Goal: Task Accomplishment & Management: Manage account settings

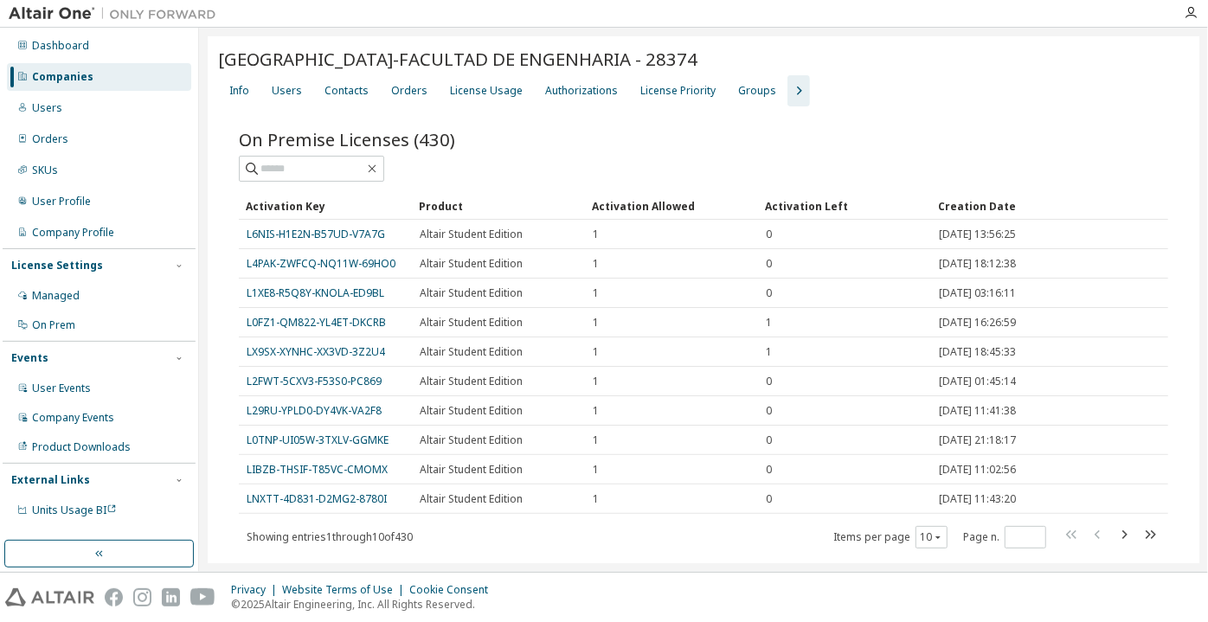
click at [133, 75] on div "Companies" at bounding box center [99, 77] width 184 height 28
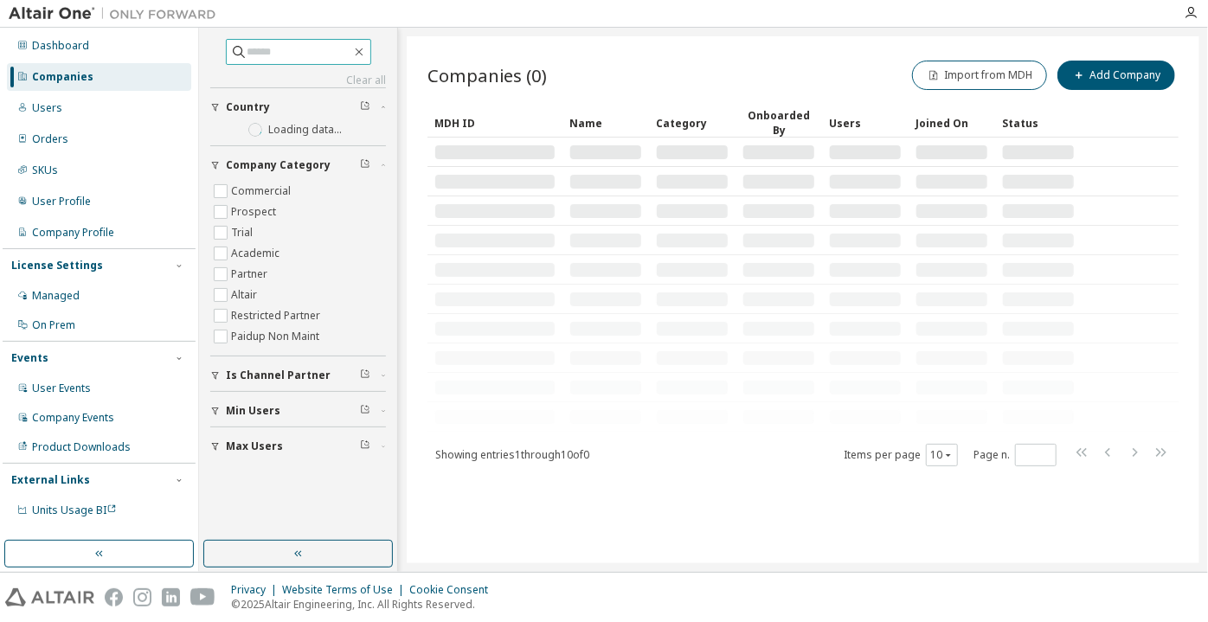
click at [261, 47] on input "text" at bounding box center [299, 51] width 104 height 17
paste input "**********"
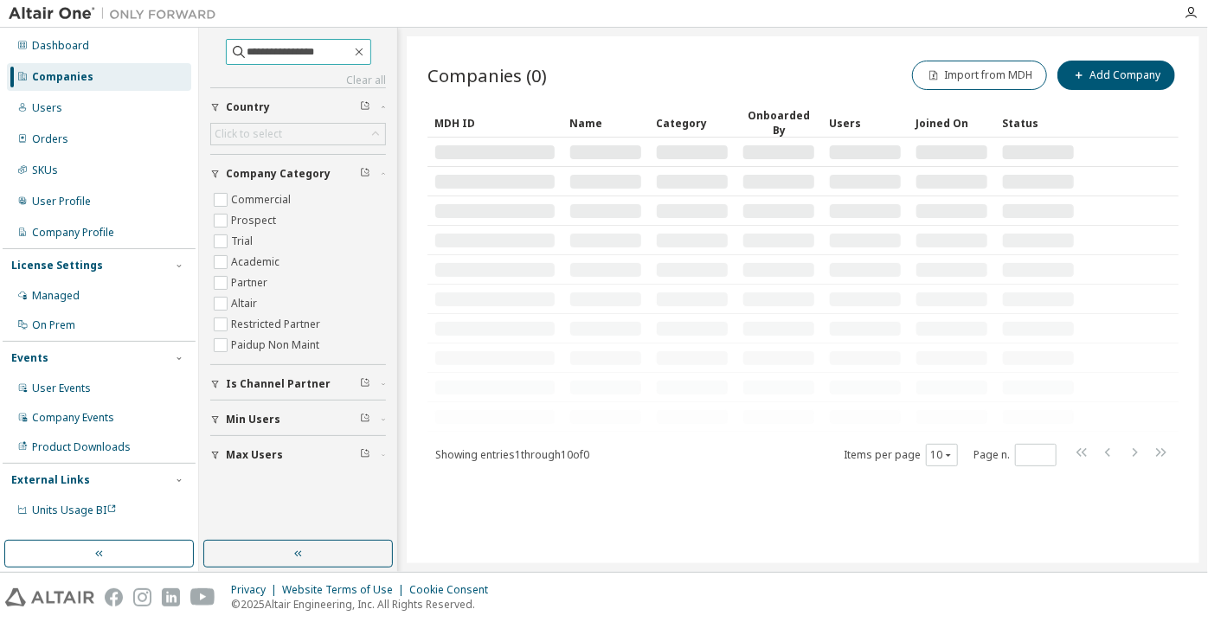
type input "**********"
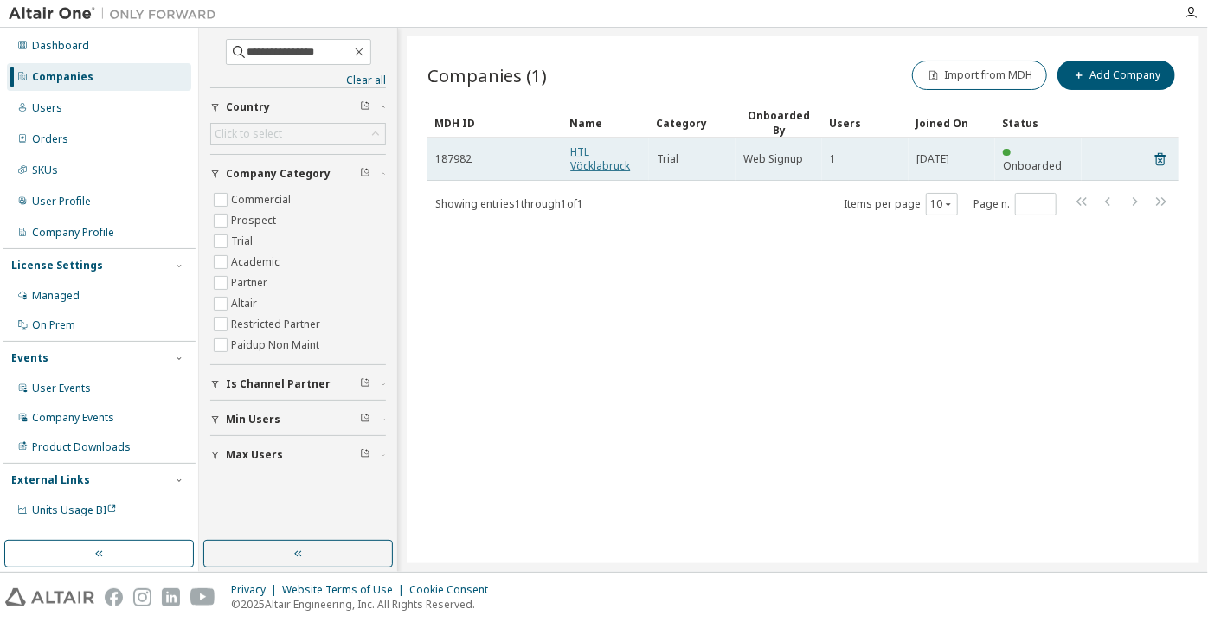
click at [582, 165] on link "HTL Vöcklabruck" at bounding box center [600, 158] width 60 height 29
click at [586, 164] on link "HTL Vöcklabruck" at bounding box center [600, 158] width 60 height 29
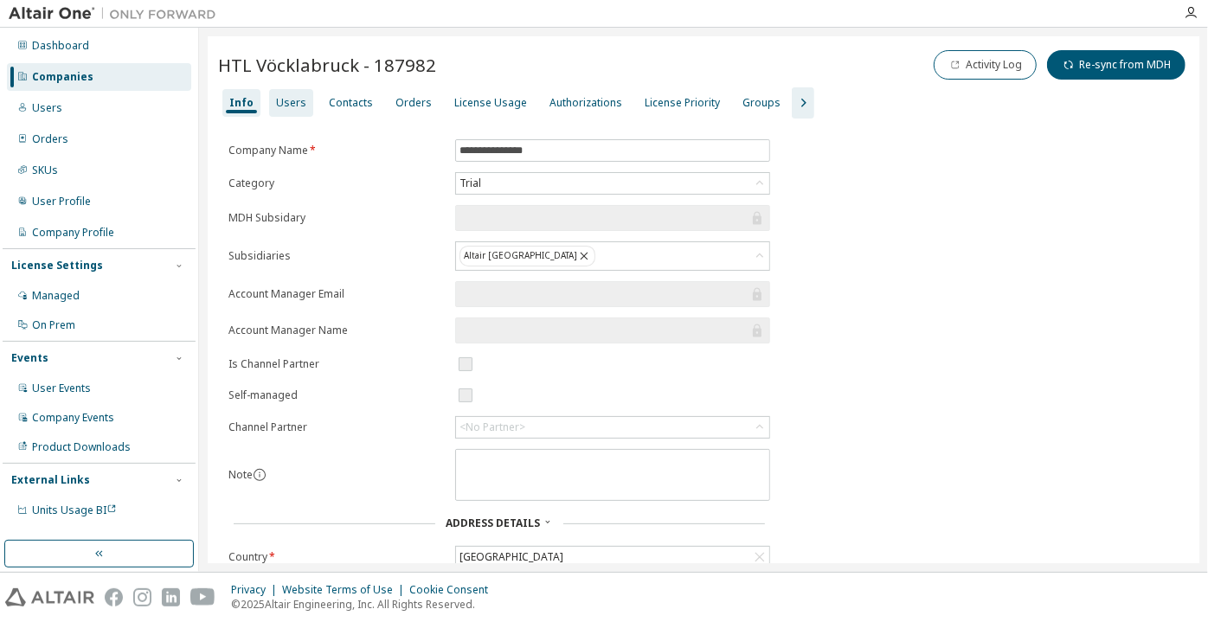
click at [302, 109] on div "Users" at bounding box center [291, 103] width 44 height 28
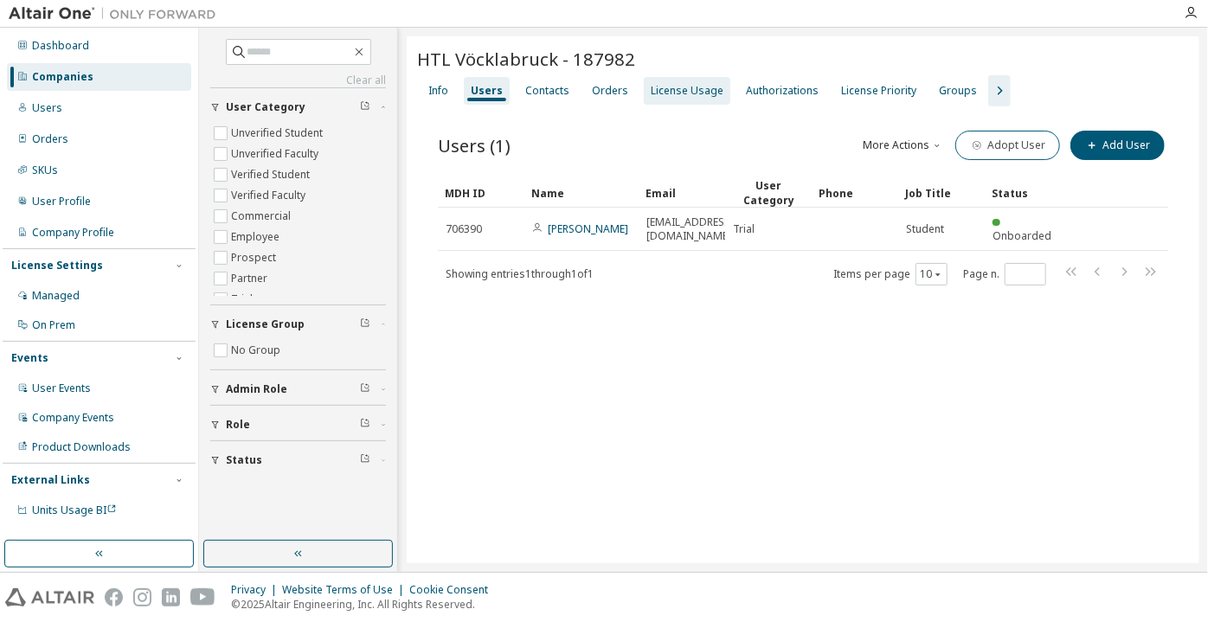
click at [688, 88] on div "License Usage" at bounding box center [687, 91] width 73 height 14
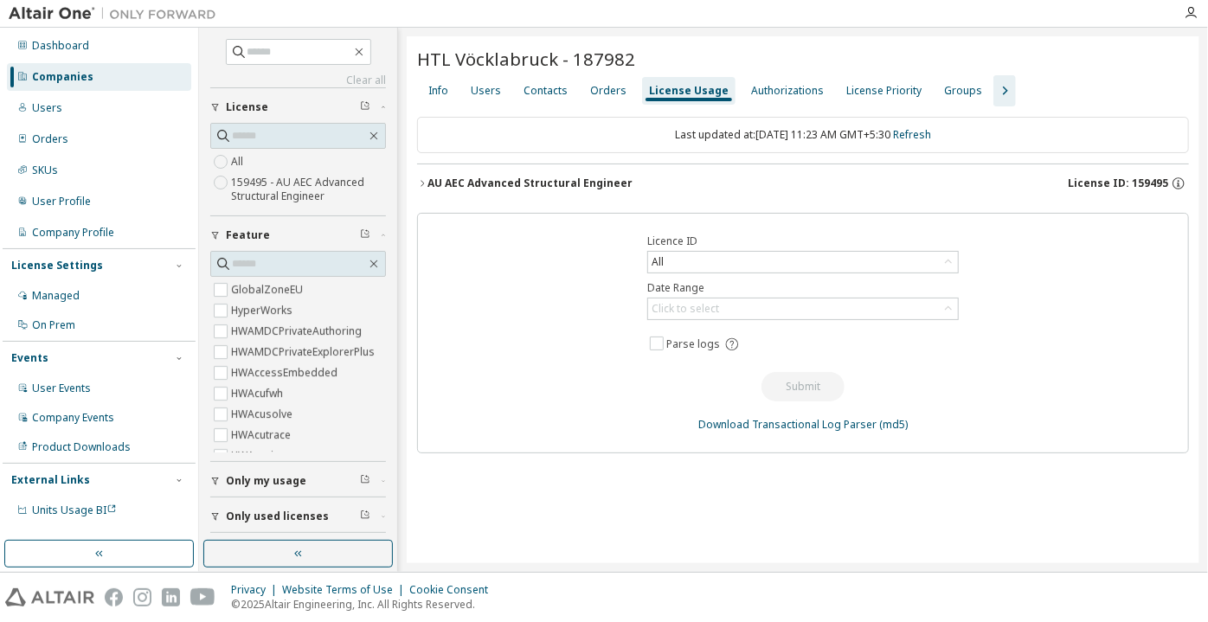
click at [423, 178] on icon "button" at bounding box center [422, 183] width 10 height 10
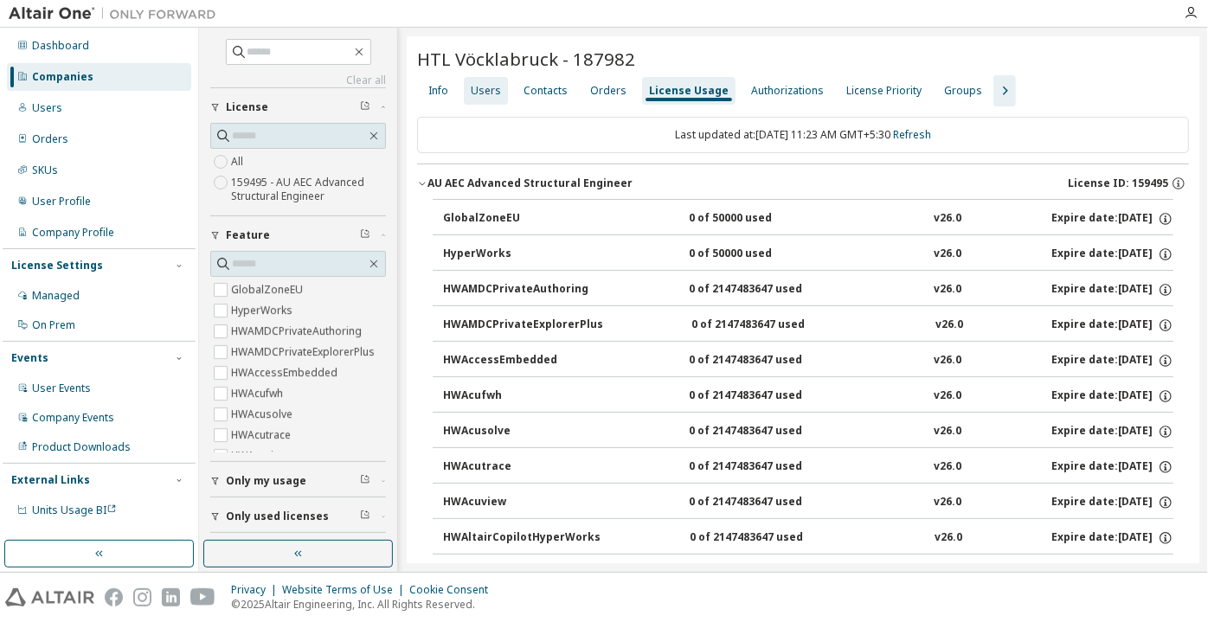
click at [490, 89] on div "Users" at bounding box center [486, 91] width 30 height 14
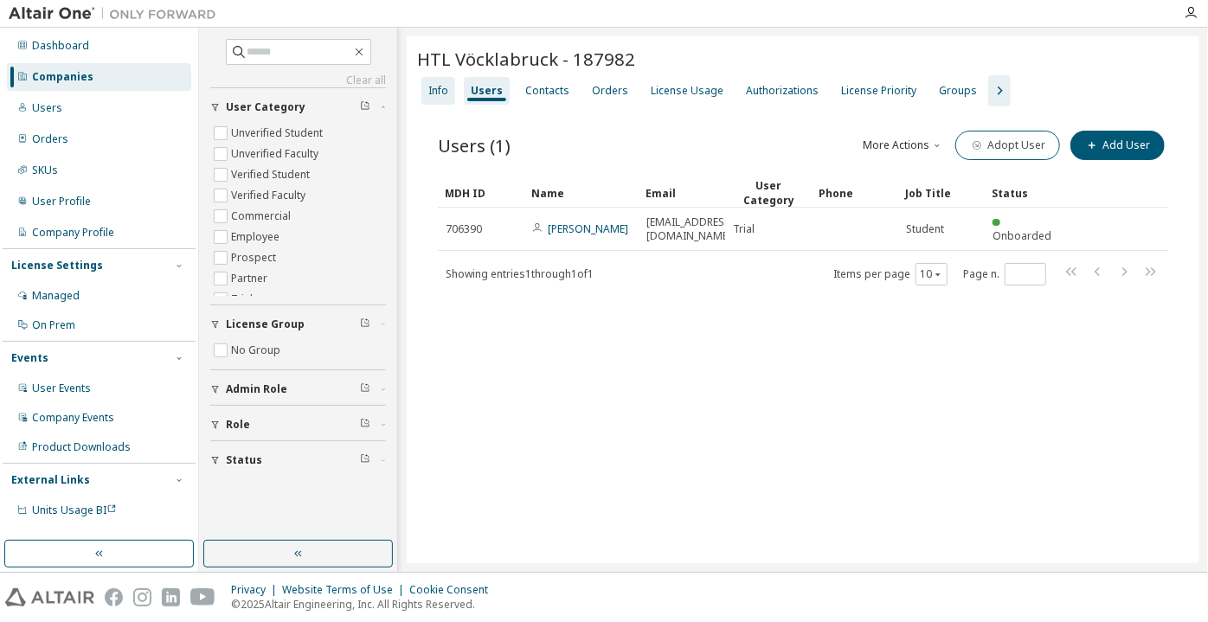
click at [448, 94] on div "Info" at bounding box center [438, 91] width 34 height 28
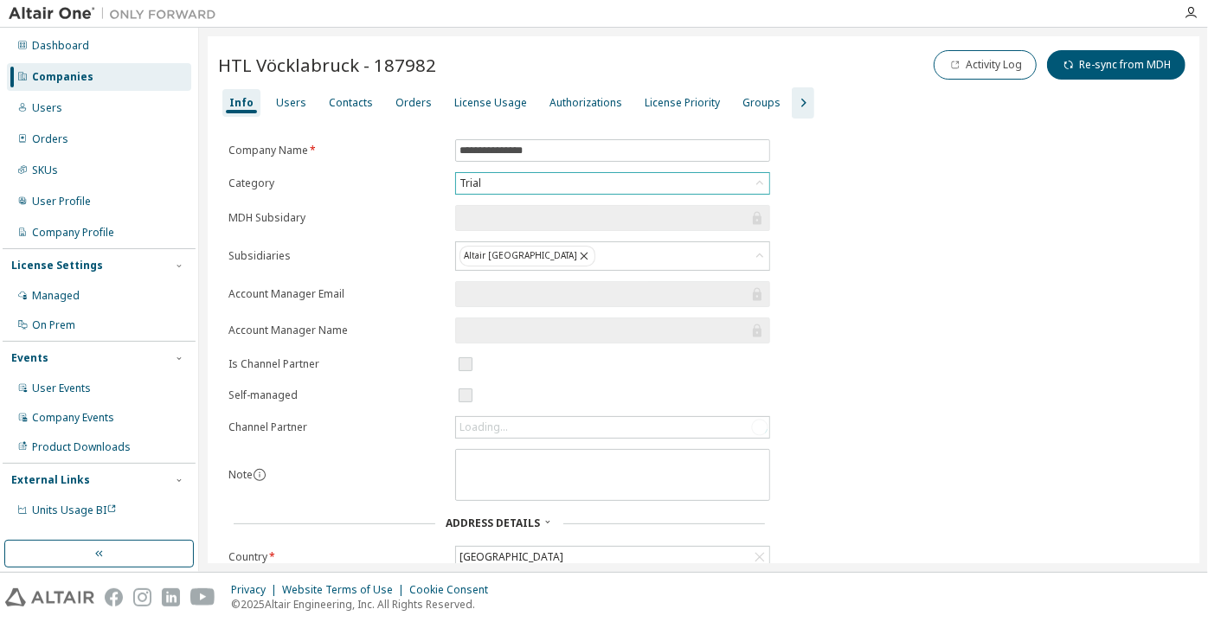
click at [546, 176] on div "Trial" at bounding box center [612, 183] width 313 height 21
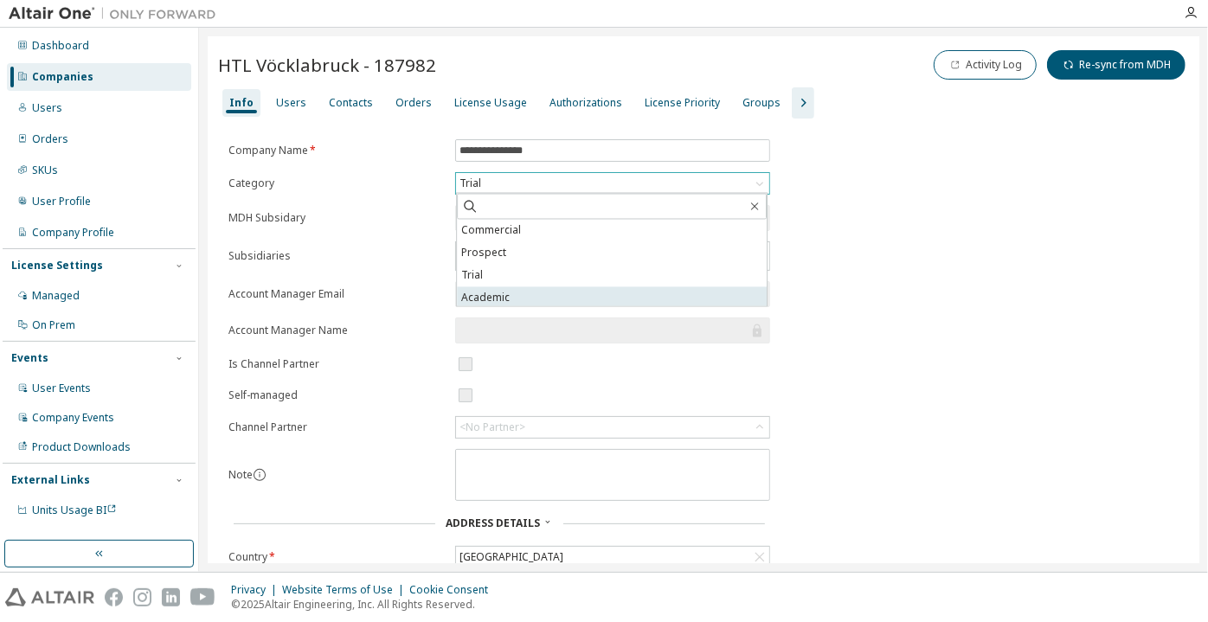
click at [539, 297] on li "Academic" at bounding box center [612, 298] width 310 height 22
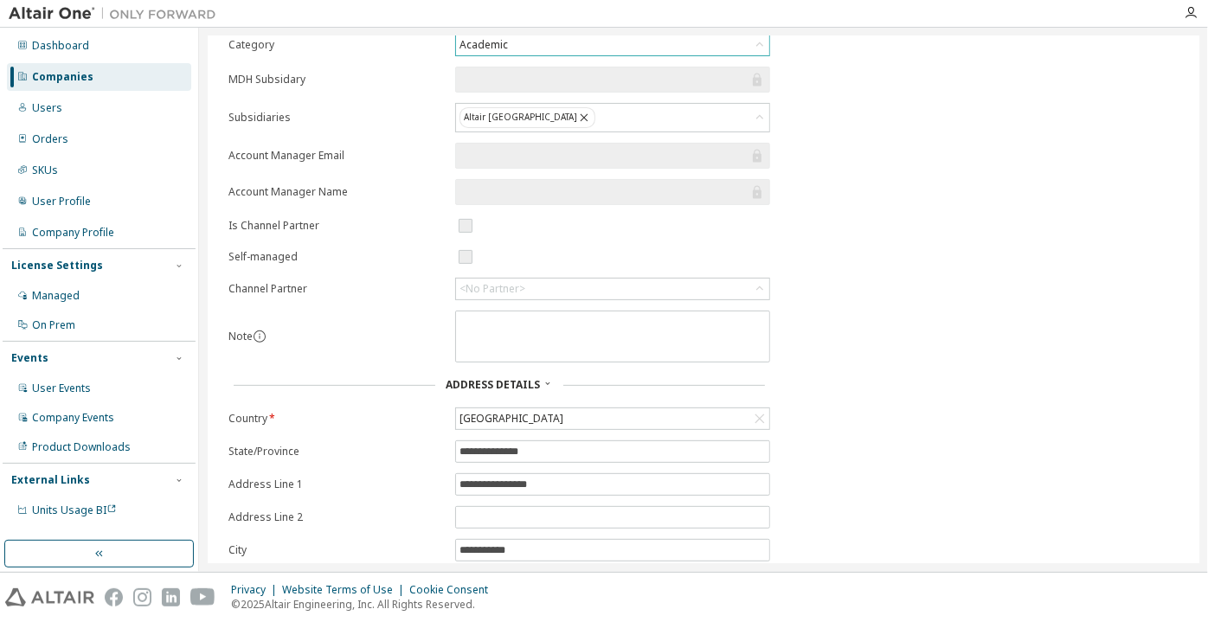
scroll to position [246, 0]
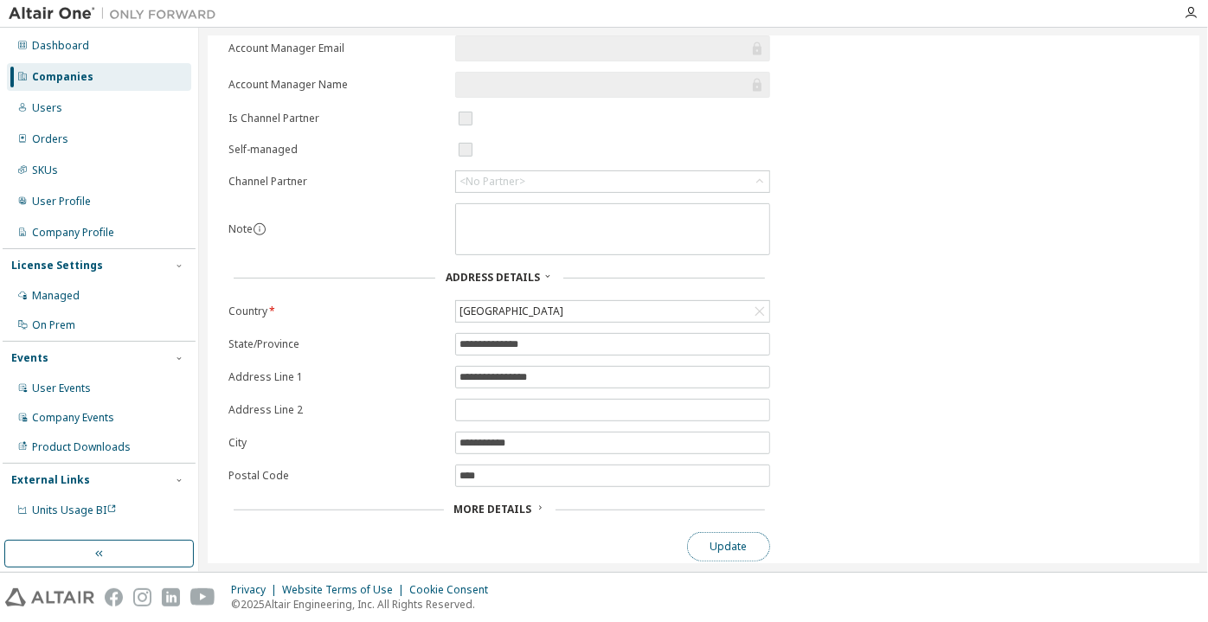
click at [736, 535] on button "Update" at bounding box center [728, 546] width 83 height 29
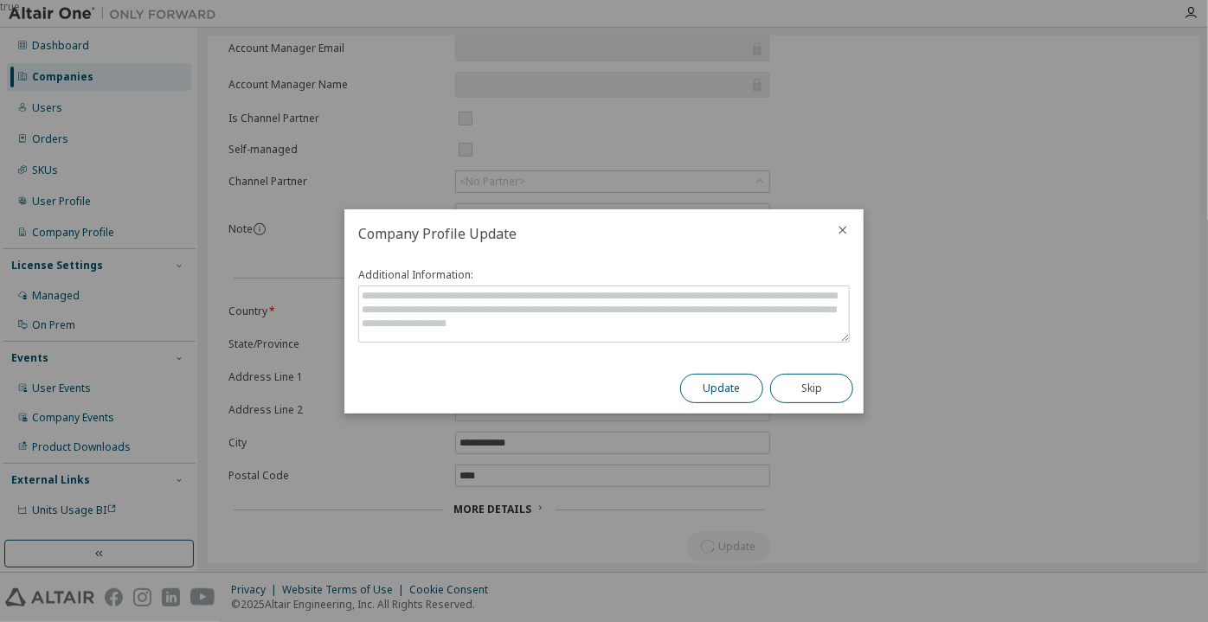
click at [693, 382] on button "Update" at bounding box center [721, 388] width 83 height 29
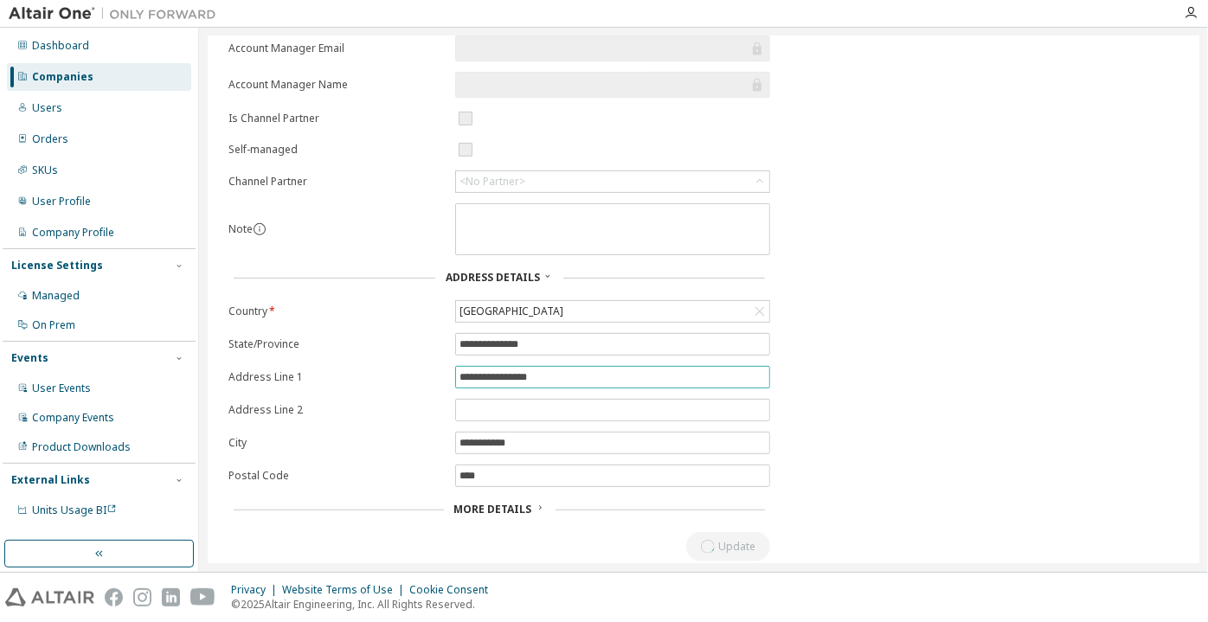
scroll to position [0, 0]
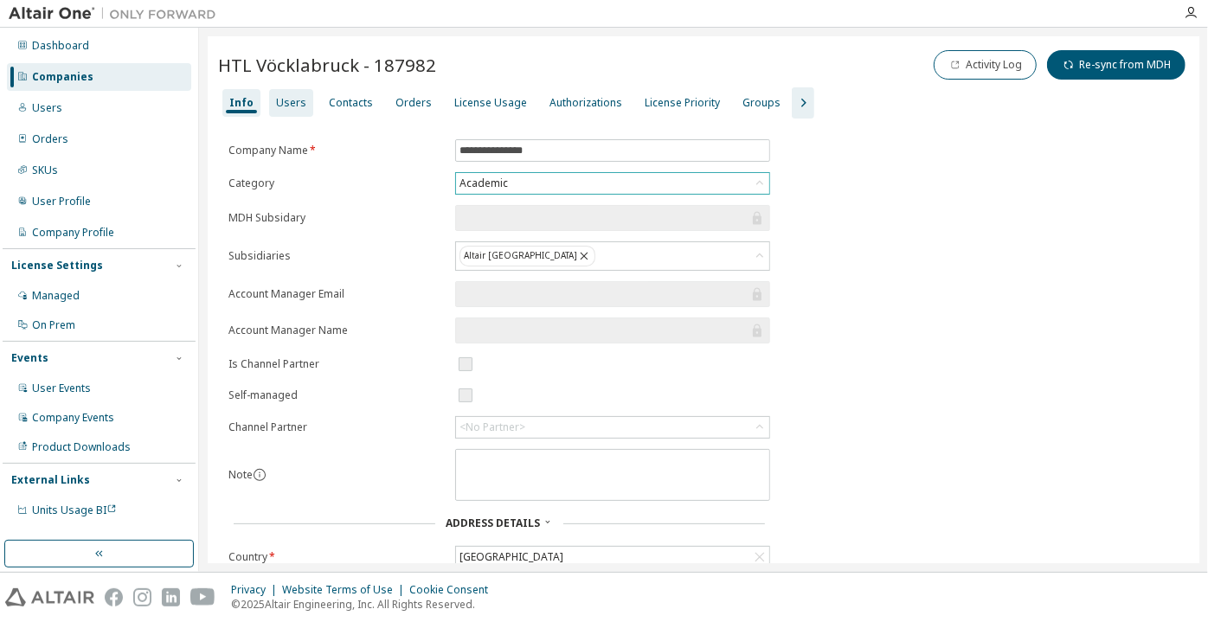
click at [286, 106] on div "Users" at bounding box center [291, 103] width 30 height 14
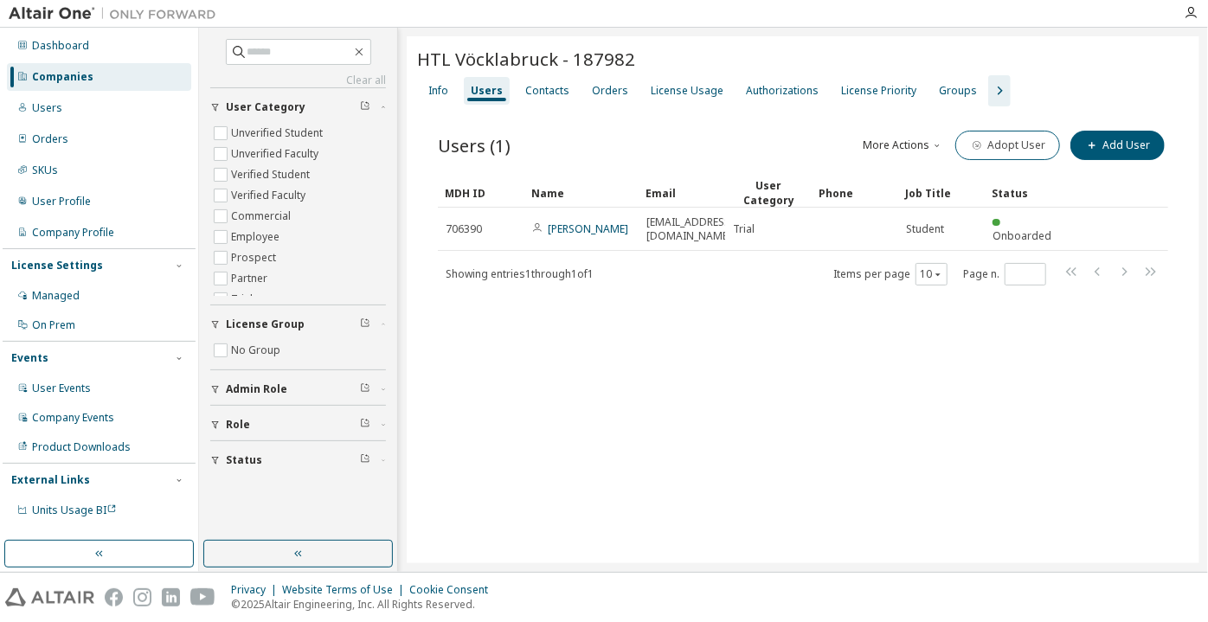
click at [307, 551] on button "button" at bounding box center [297, 554] width 189 height 28
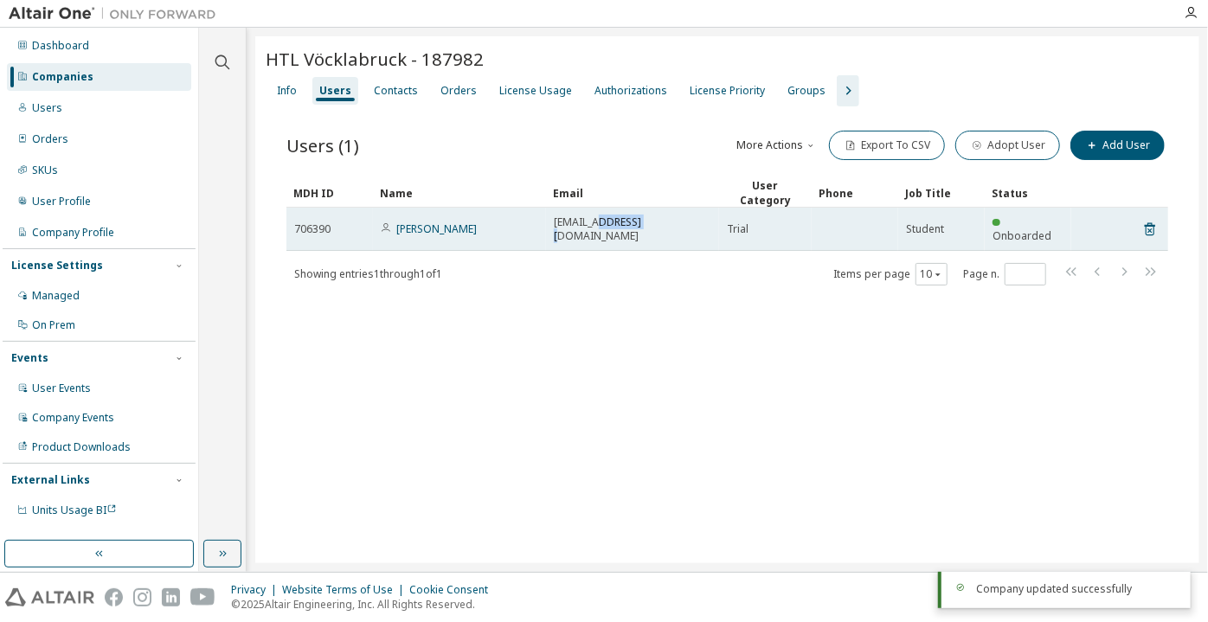
drag, startPoint x: 597, startPoint y: 220, endPoint x: 664, endPoint y: 216, distance: 67.6
click at [664, 216] on div "[EMAIL_ADDRESS][DOMAIN_NAME]" at bounding box center [632, 229] width 157 height 28
copy span "[DOMAIN_NAME]"
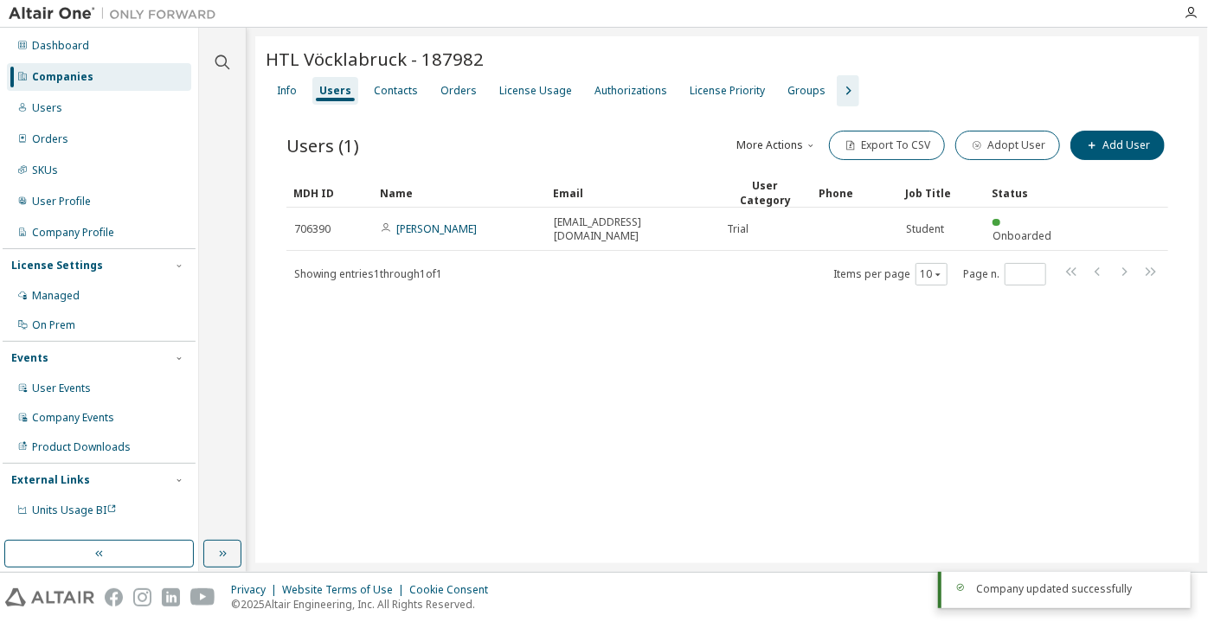
click at [839, 85] on icon "button" at bounding box center [848, 90] width 21 height 21
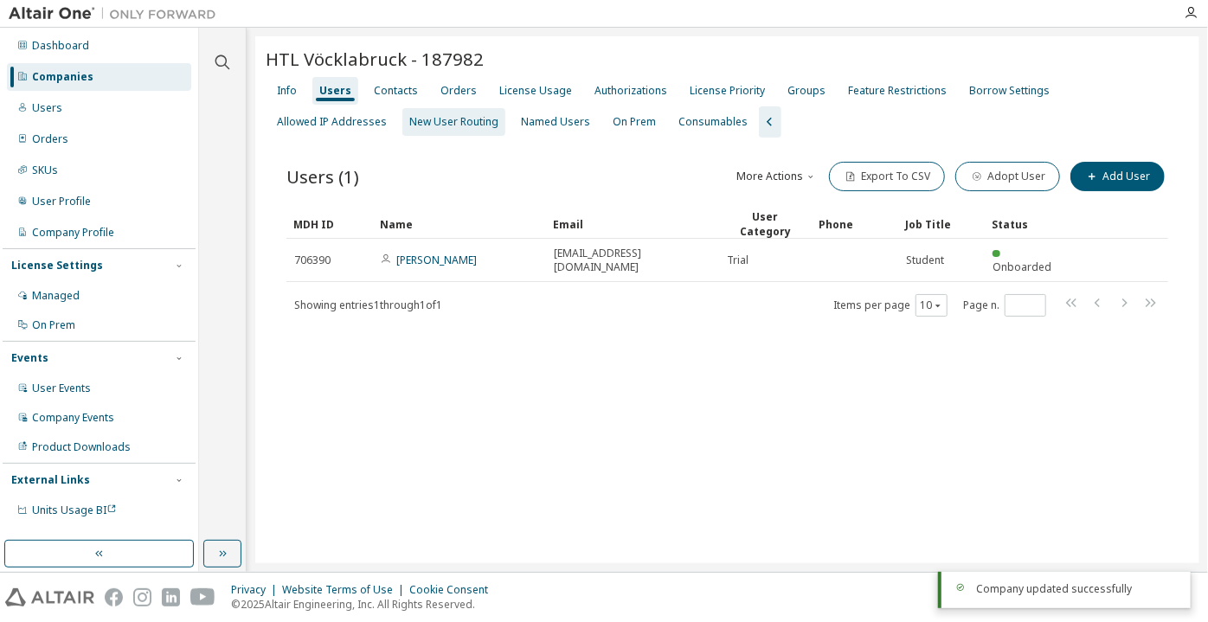
click at [402, 129] on div "New User Routing" at bounding box center [453, 122] width 103 height 28
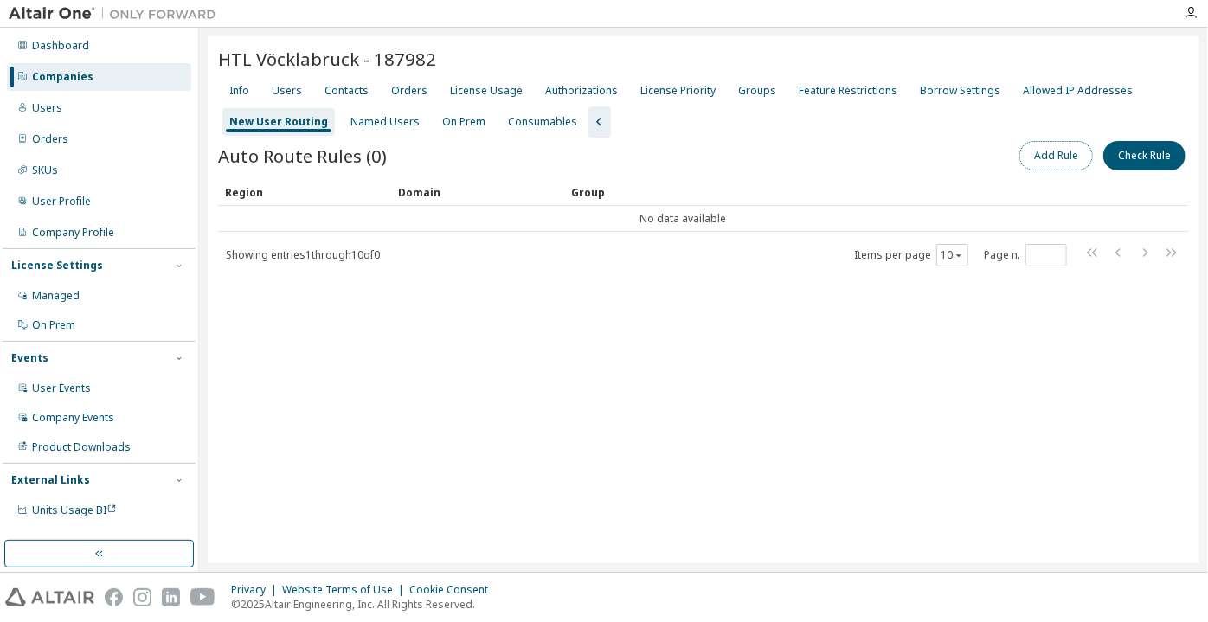
click at [1024, 156] on button "Add Rule" at bounding box center [1056, 155] width 74 height 29
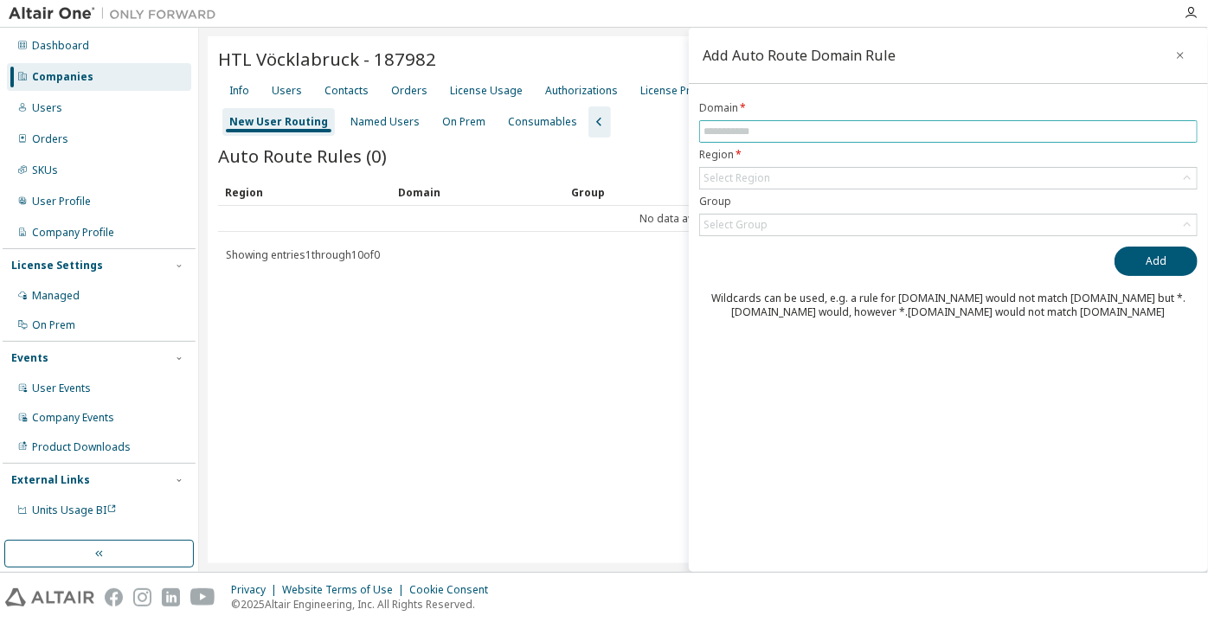
click at [909, 132] on input "text" at bounding box center [948, 132] width 490 height 14
paste input "********"
click at [739, 182] on div "Select Region" at bounding box center [736, 178] width 67 height 14
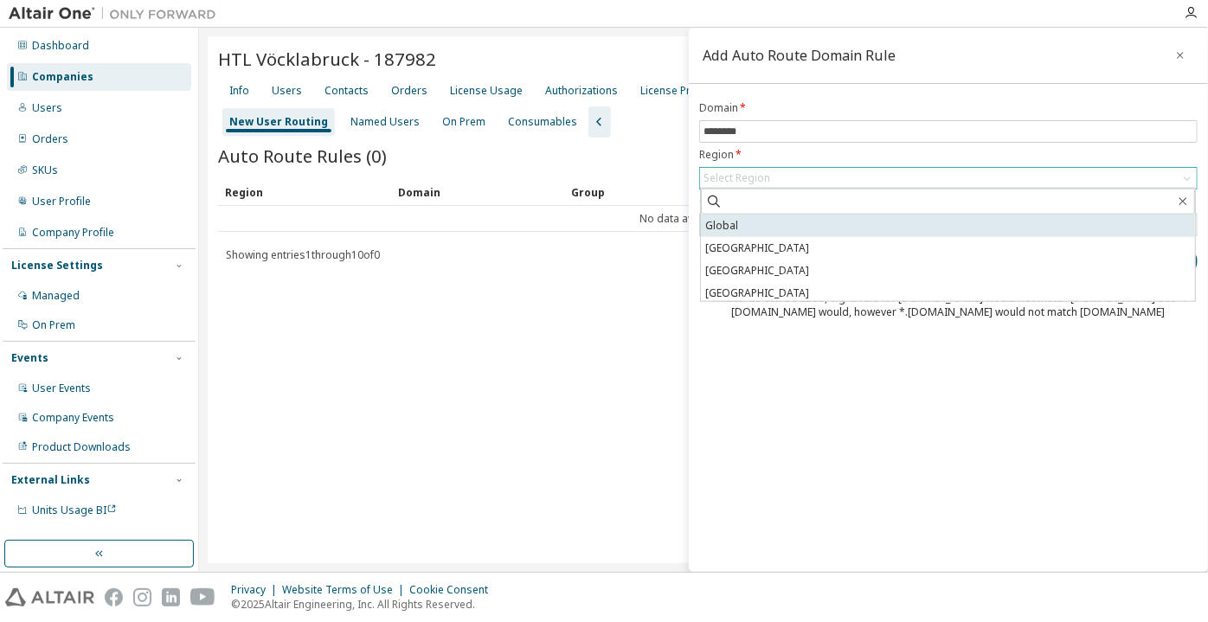
click at [733, 215] on li "Global" at bounding box center [948, 226] width 494 height 22
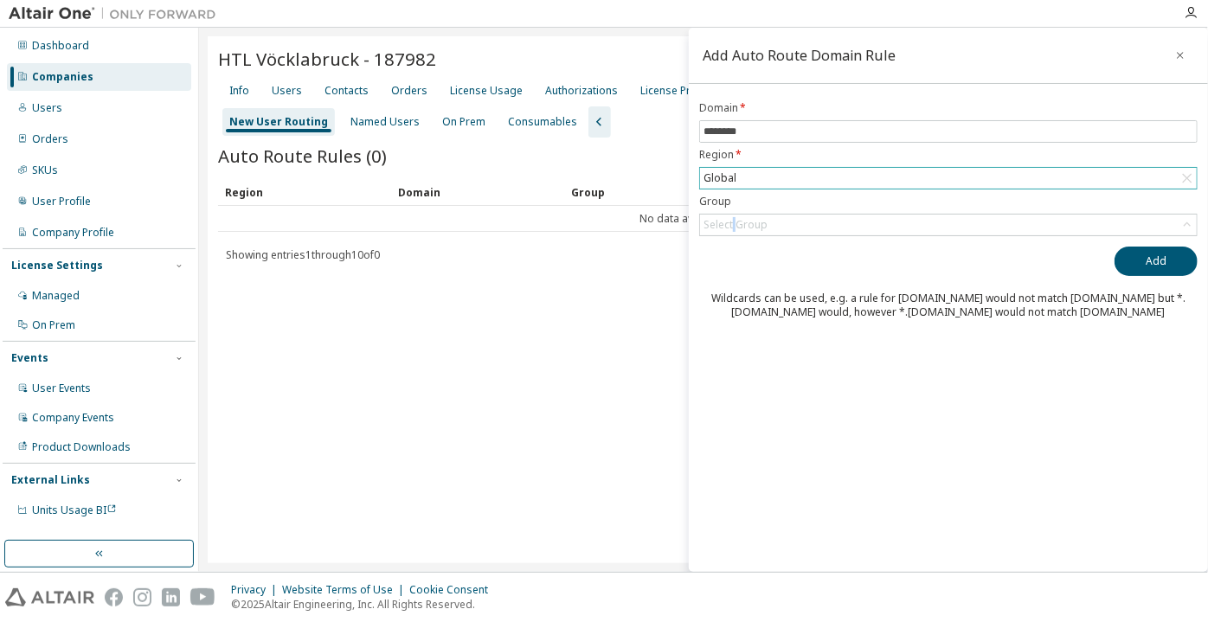
click at [733, 215] on div "Select Group" at bounding box center [735, 224] width 69 height 19
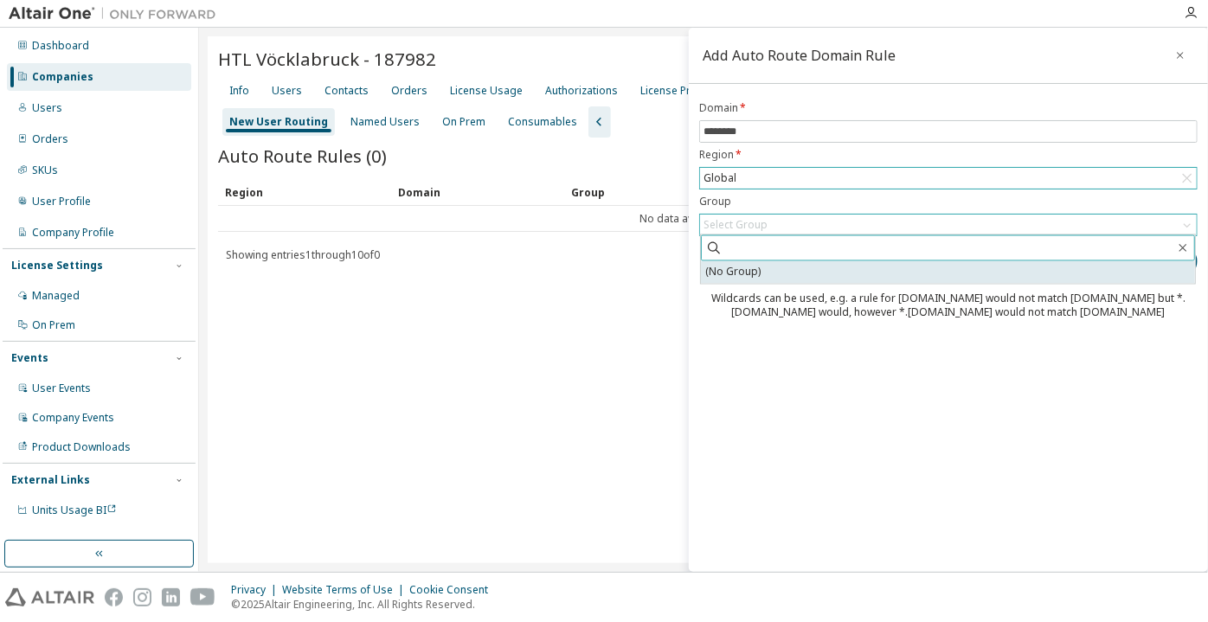
click at [748, 259] on span at bounding box center [948, 248] width 494 height 26
click at [748, 261] on li "(No Group)" at bounding box center [948, 272] width 494 height 22
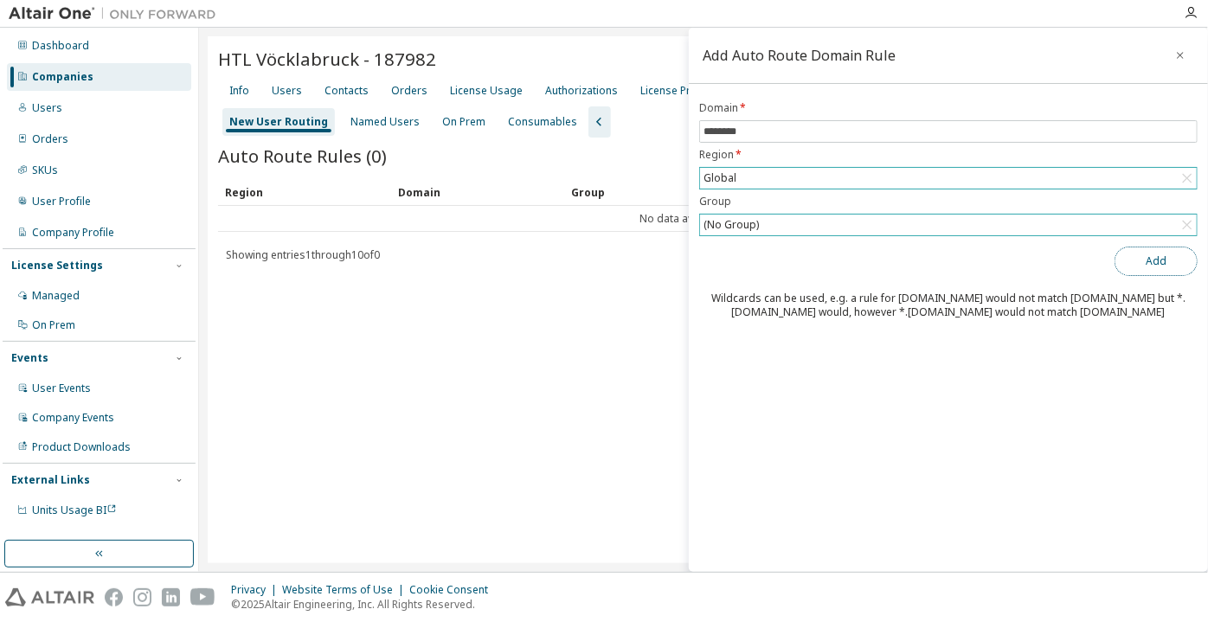
click at [1039, 271] on button "Add" at bounding box center [1155, 261] width 83 height 29
click at [706, 129] on input "********" at bounding box center [948, 132] width 490 height 14
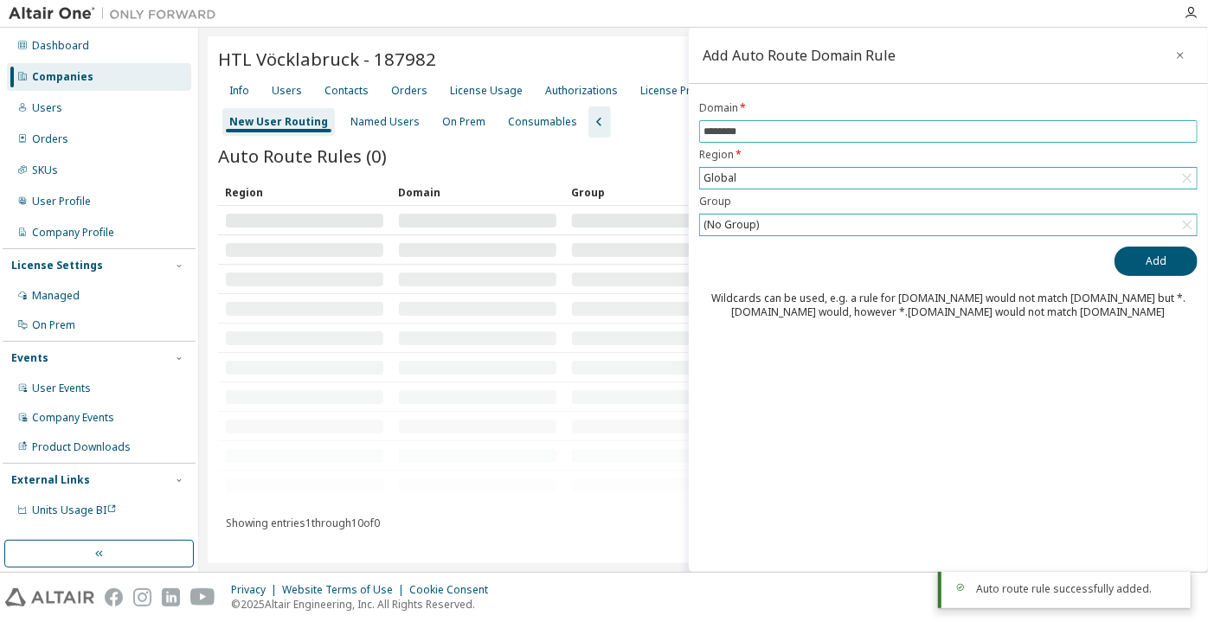
click at [706, 127] on input "********" at bounding box center [948, 132] width 490 height 14
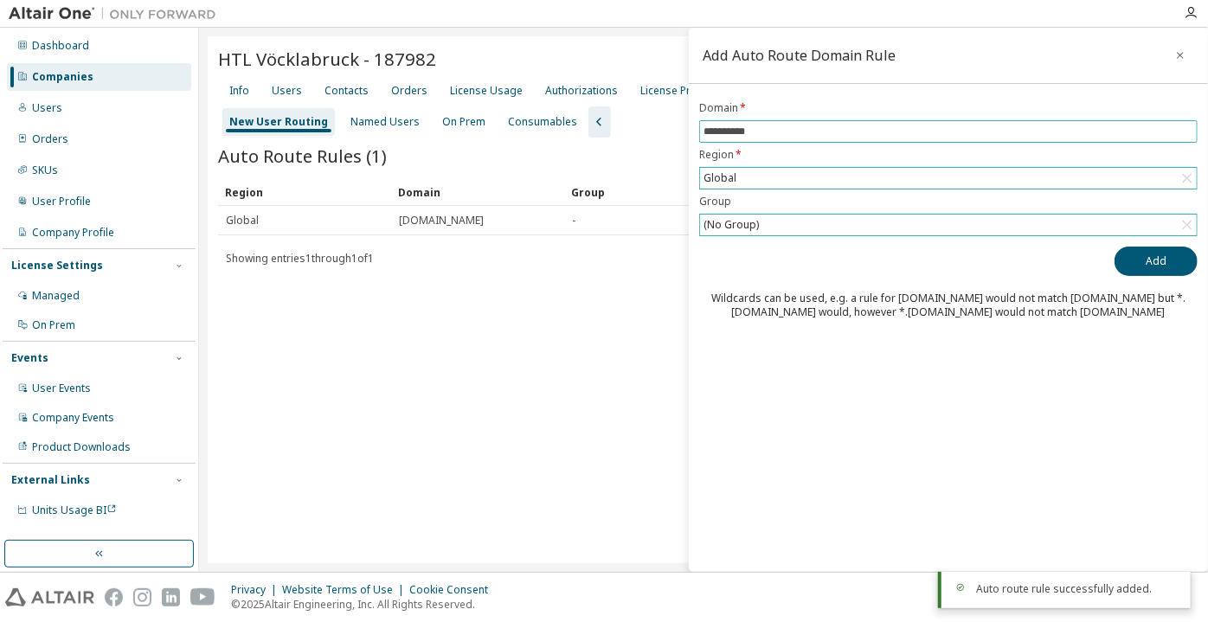
type input "**********"
click at [1039, 247] on button "Add" at bounding box center [1155, 261] width 83 height 29
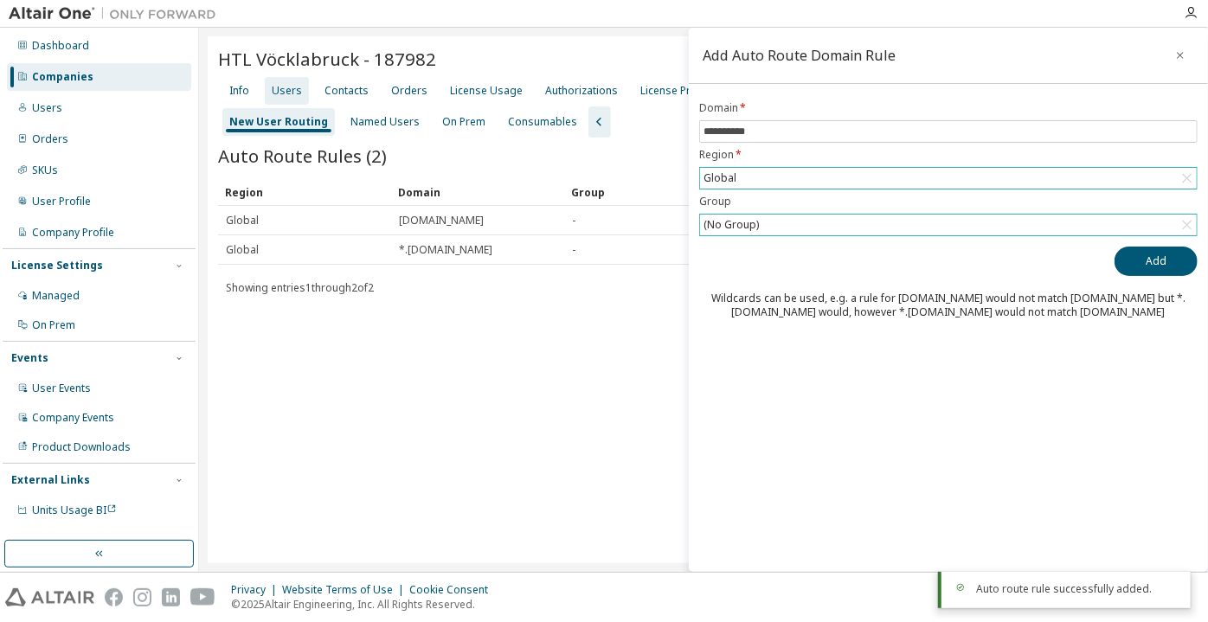
click at [279, 93] on div "Users" at bounding box center [287, 91] width 30 height 14
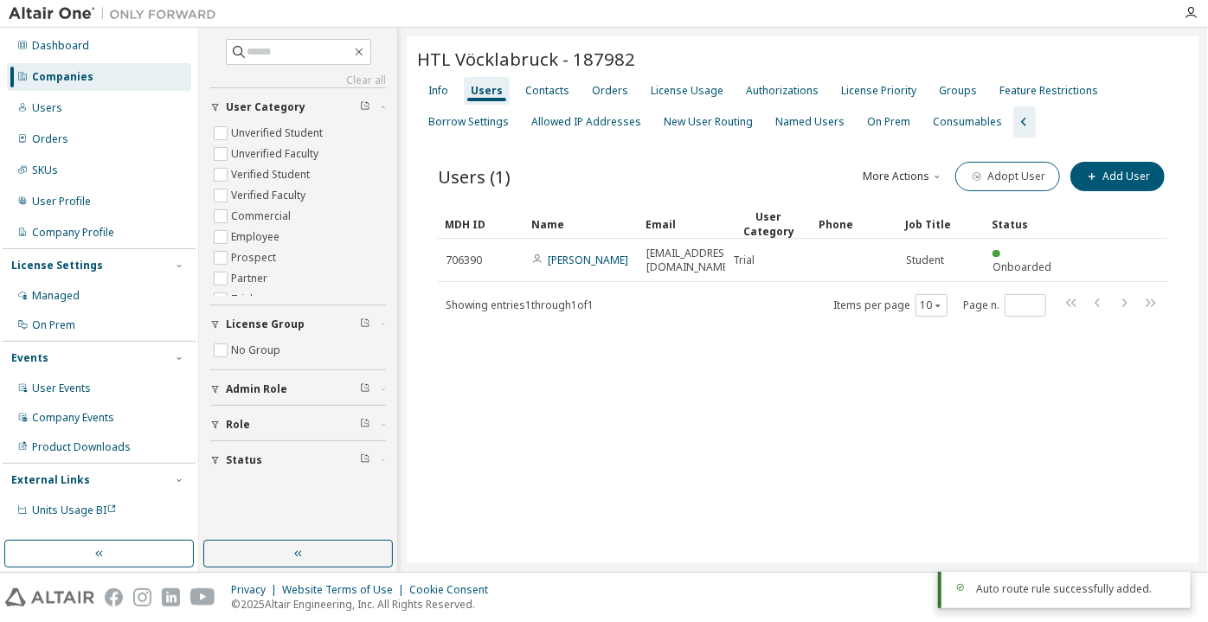
click at [371, 245] on div "Status Role Admin Role License Group No Group User Category Unverified Student …" at bounding box center [298, 281] width 176 height 388
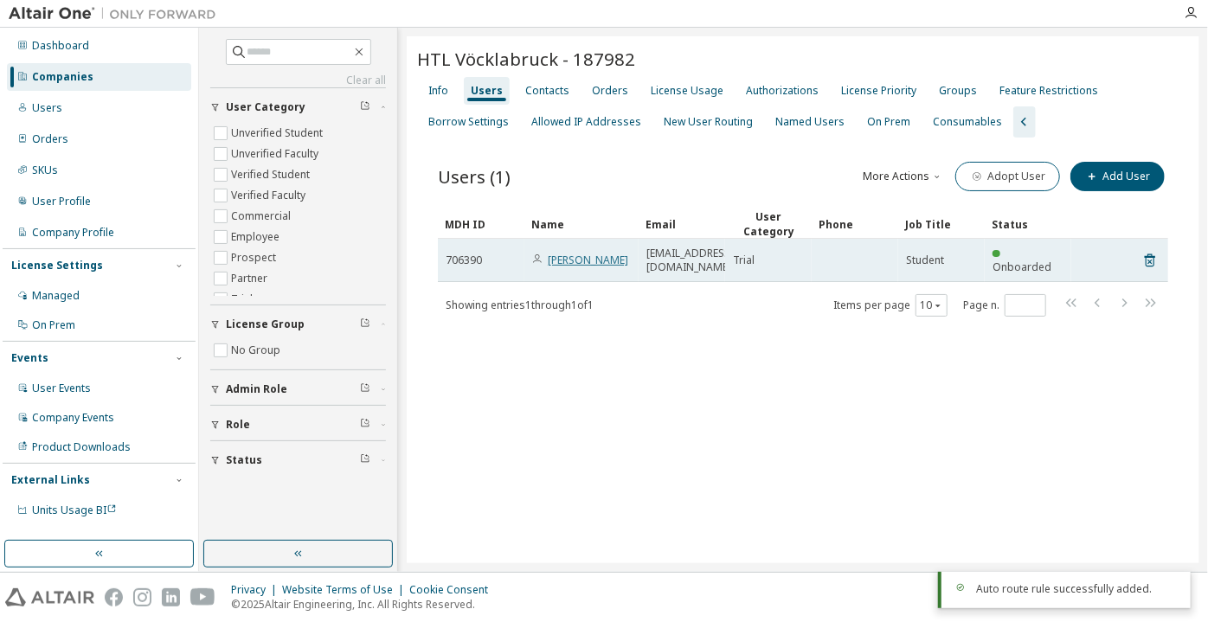
click at [587, 253] on link "[PERSON_NAME]" at bounding box center [588, 260] width 80 height 15
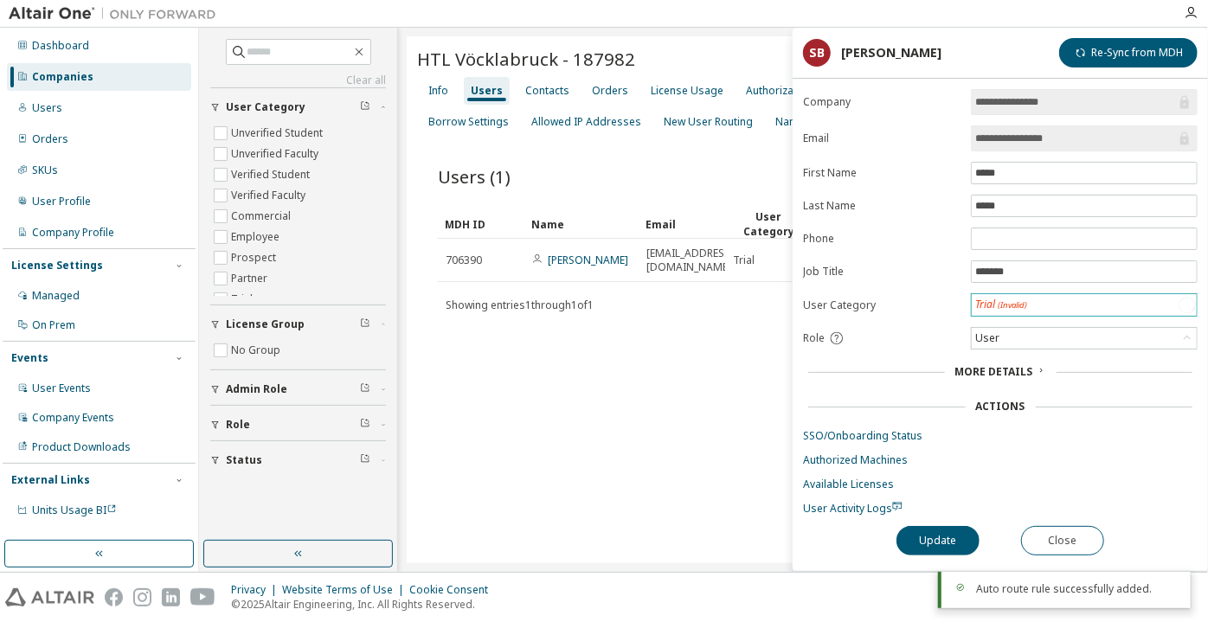
click at [1013, 299] on span "(Invalid)" at bounding box center [1012, 304] width 29 height 11
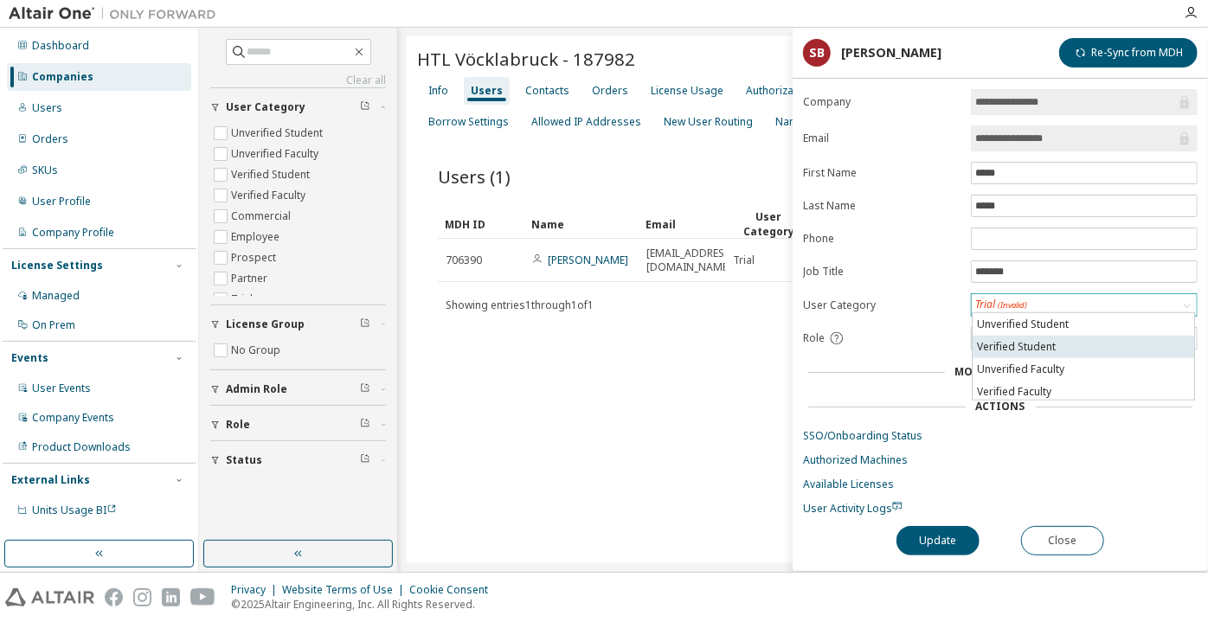
click at [1015, 350] on li "Verified Student" at bounding box center [1083, 347] width 221 height 22
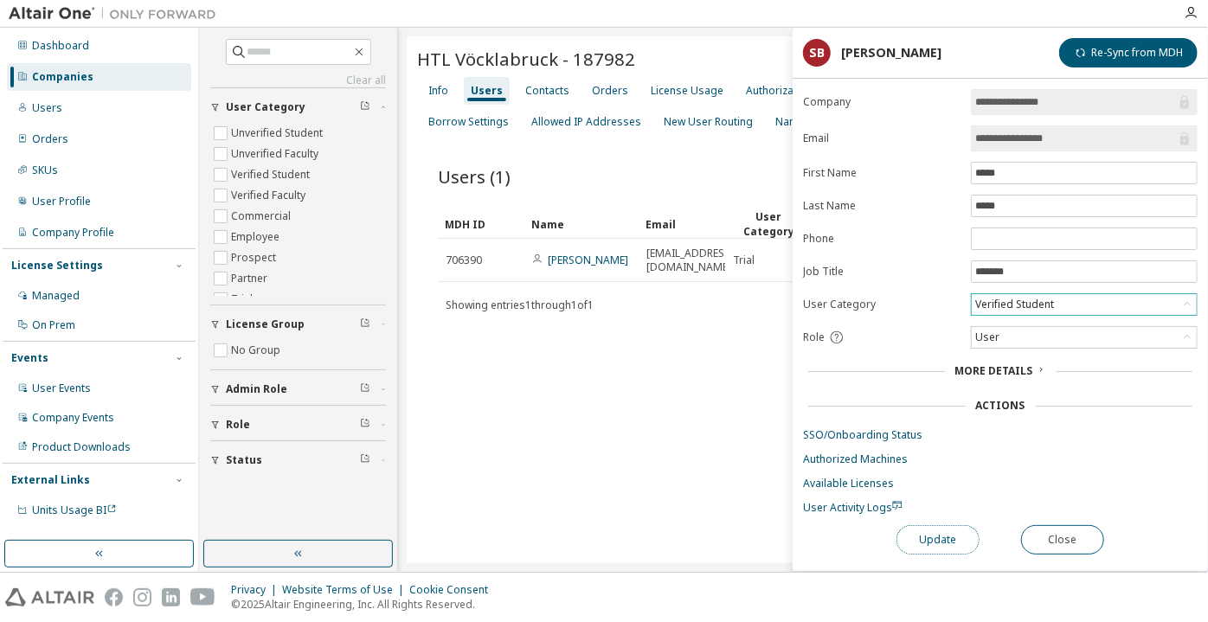
click at [932, 537] on button "Update" at bounding box center [937, 539] width 83 height 29
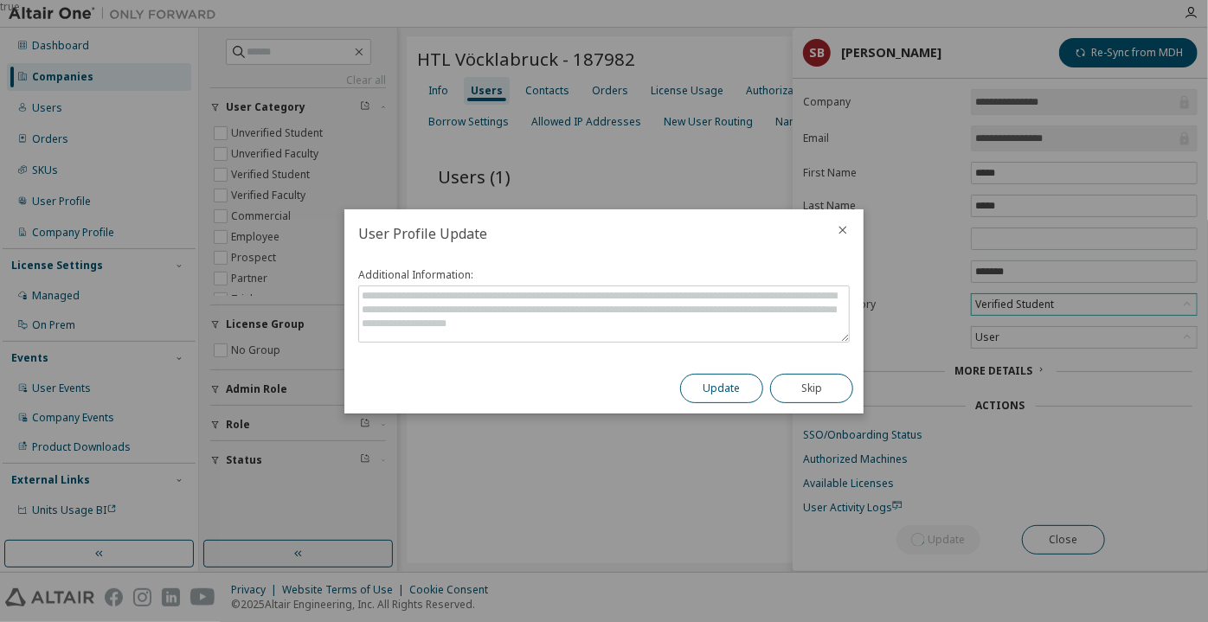
click at [756, 382] on button "Update" at bounding box center [721, 388] width 83 height 29
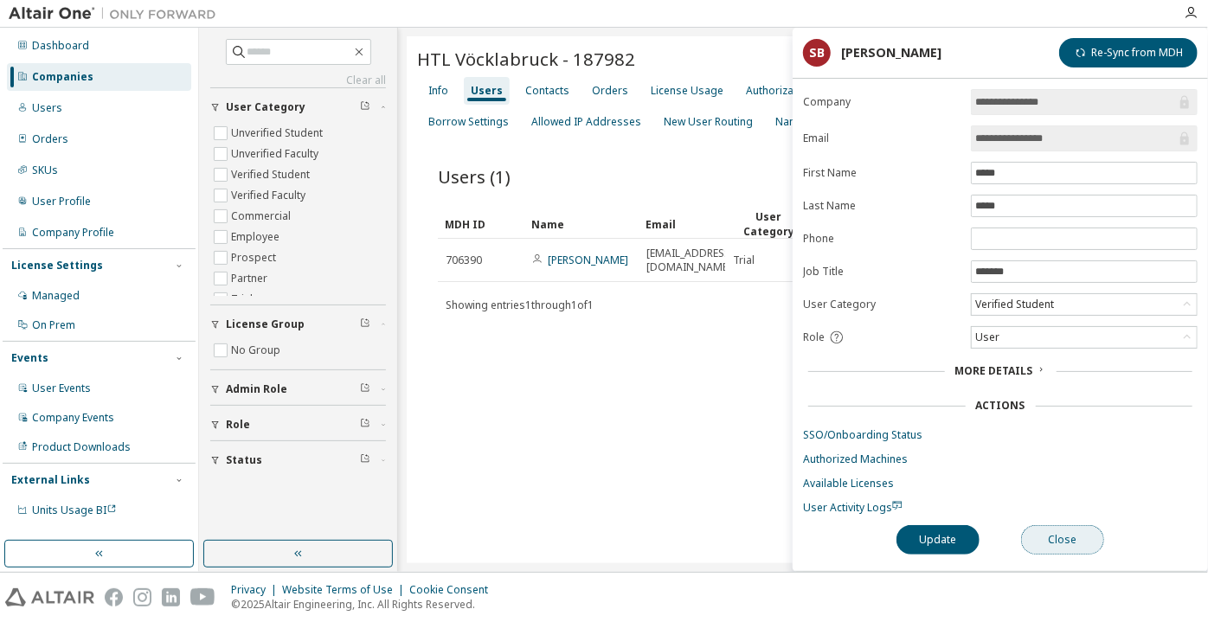
click at [1037, 533] on button "Close" at bounding box center [1062, 539] width 83 height 29
